Goal: Book appointment/travel/reservation

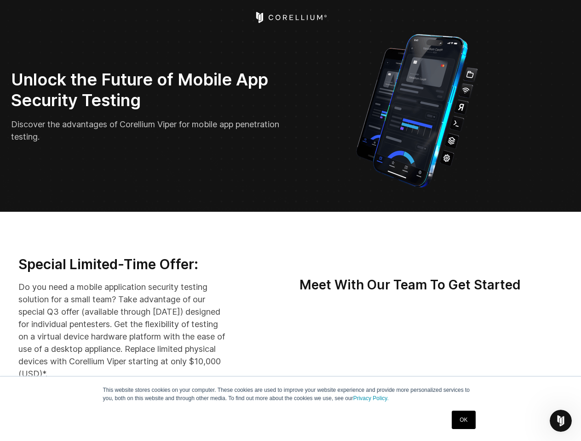
click at [560, 421] on icon "Open Intercom Messenger" at bounding box center [560, 421] width 15 height 15
